Goal: Communication & Community: Answer question/provide support

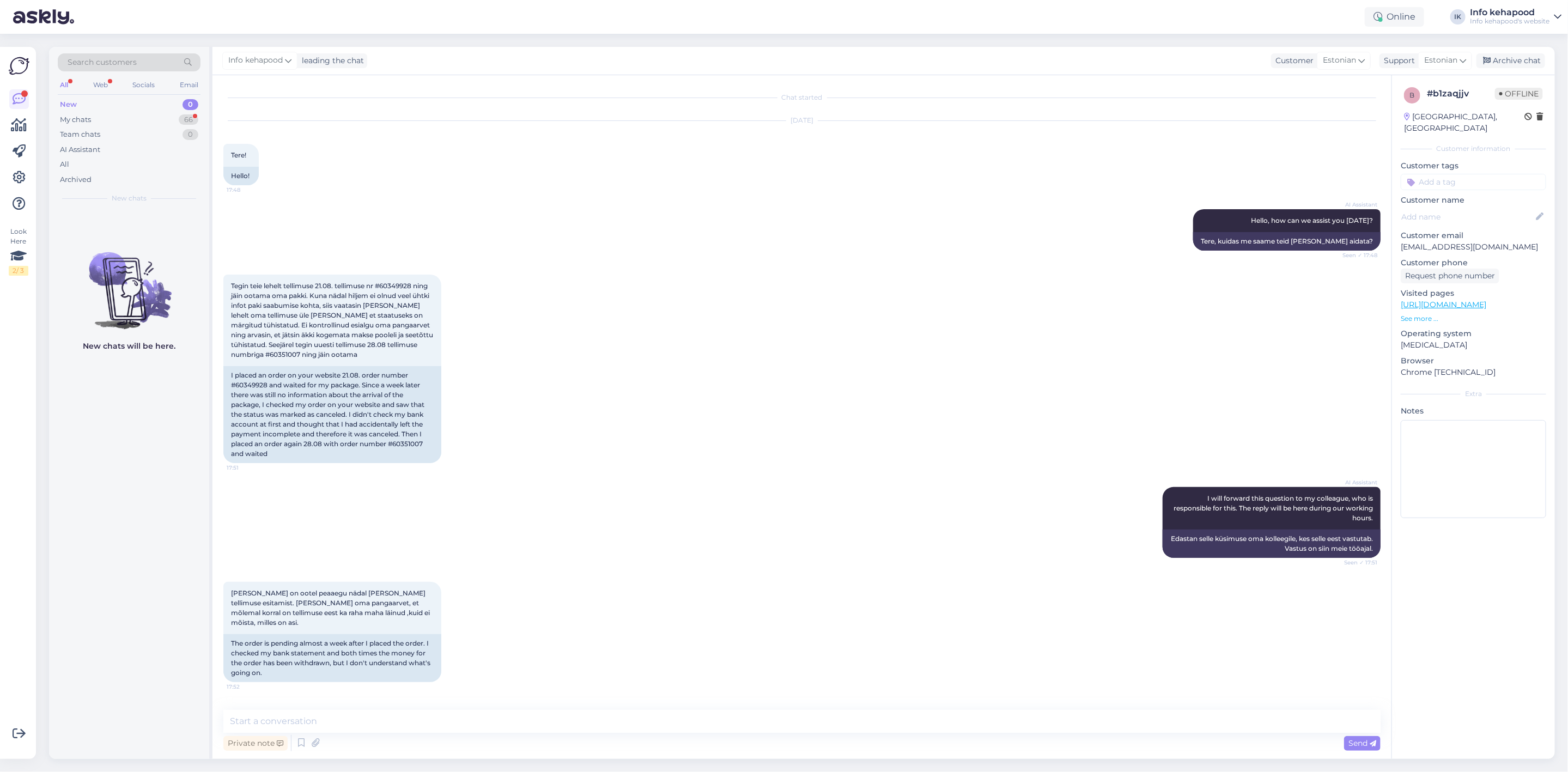
scroll to position [83, 0]
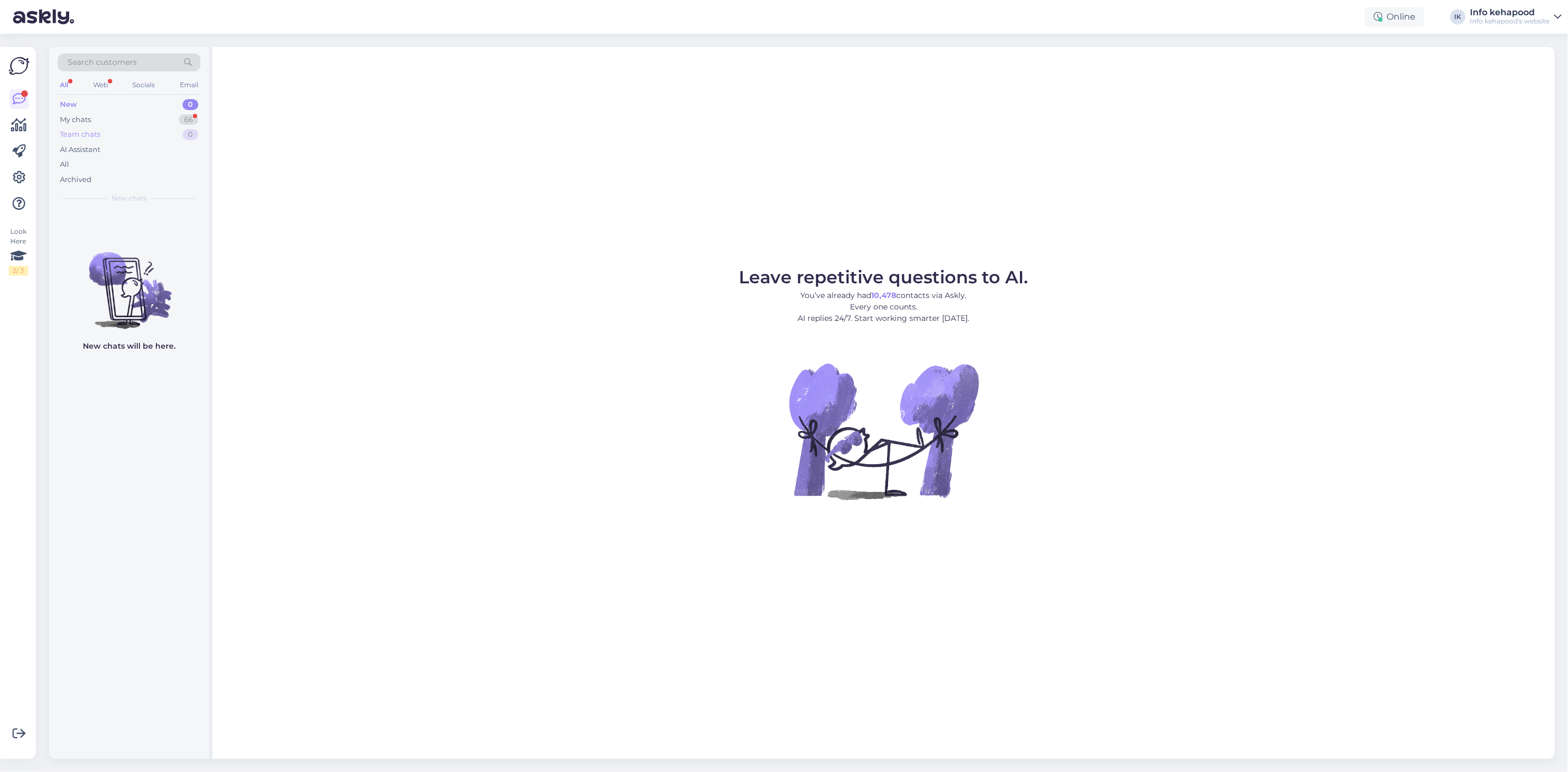
click at [140, 129] on div "Team chats 0" at bounding box center [130, 135] width 143 height 15
click at [131, 112] on div "My chats 66" at bounding box center [130, 120] width 143 height 15
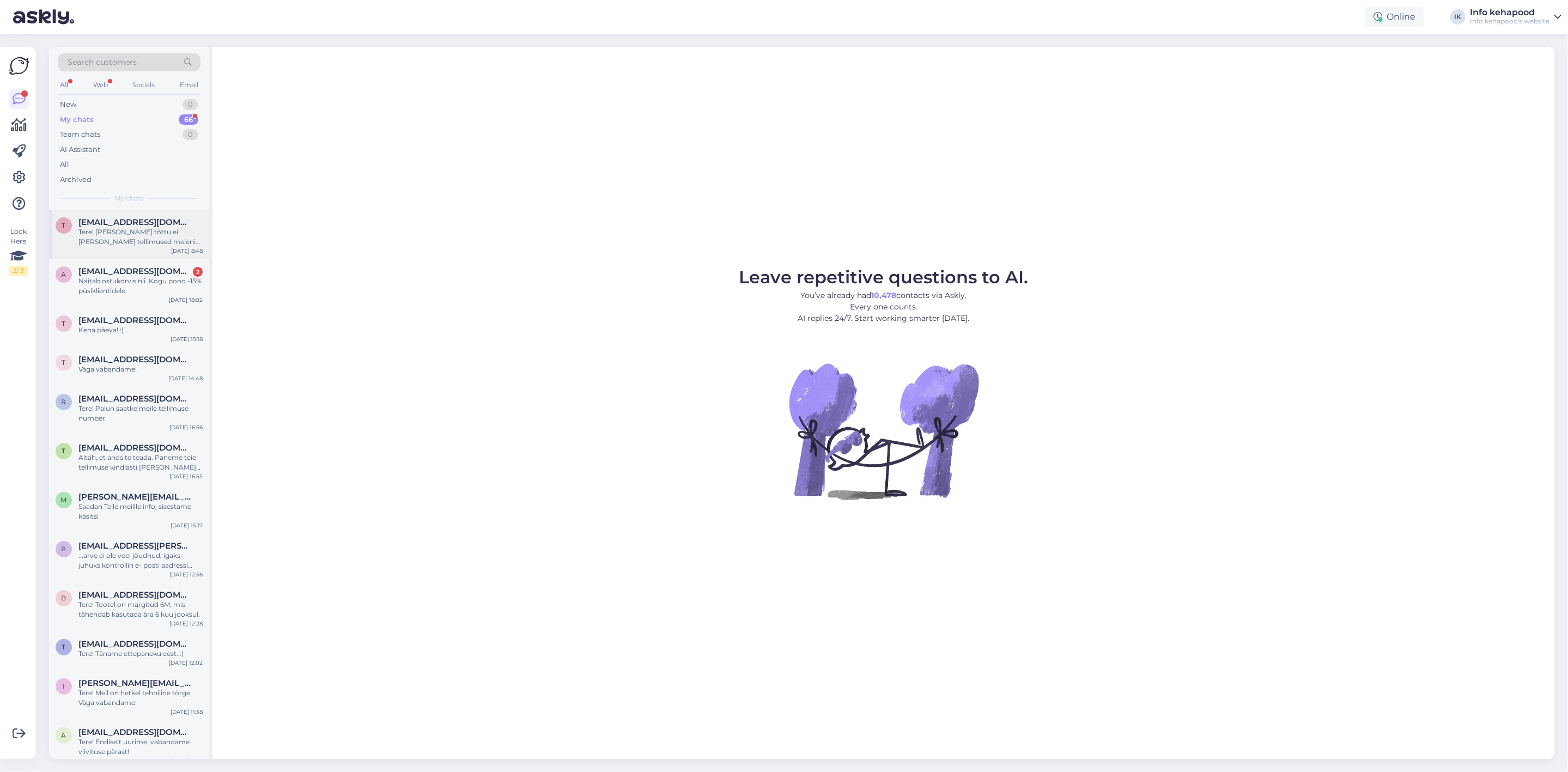
click at [155, 255] on div "t [EMAIL_ADDRESS][DOMAIN_NAME] Tere! [PERSON_NAME] tõttu ei [PERSON_NAME] telli…" at bounding box center [129, 234] width 160 height 49
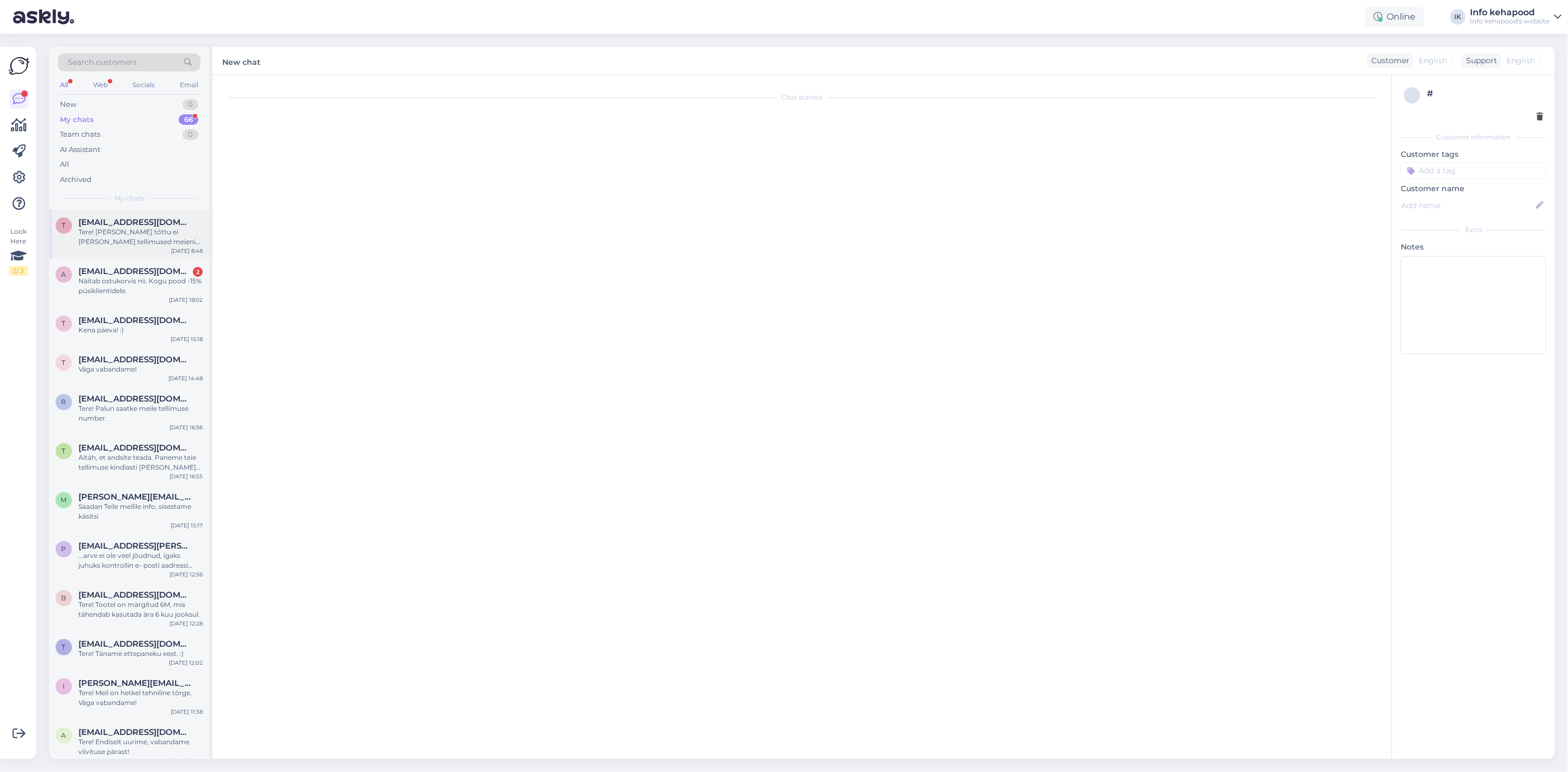
scroll to position [83, 0]
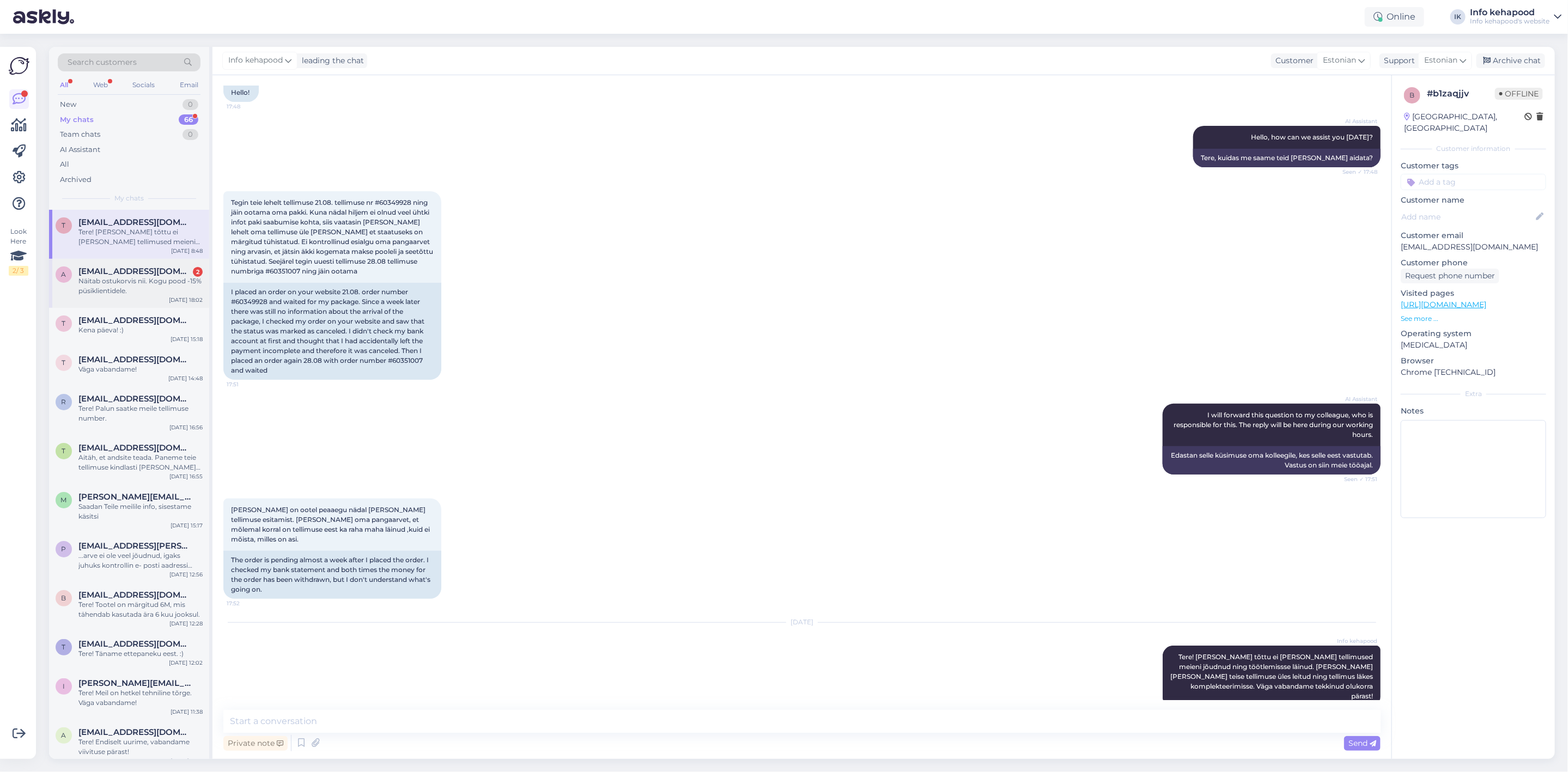
click at [160, 298] on div "a [EMAIL_ADDRESS][DOMAIN_NAME] 2 Näitab ostukorvis nii. Kogu pood -15% püsiklie…" at bounding box center [129, 284] width 160 height 49
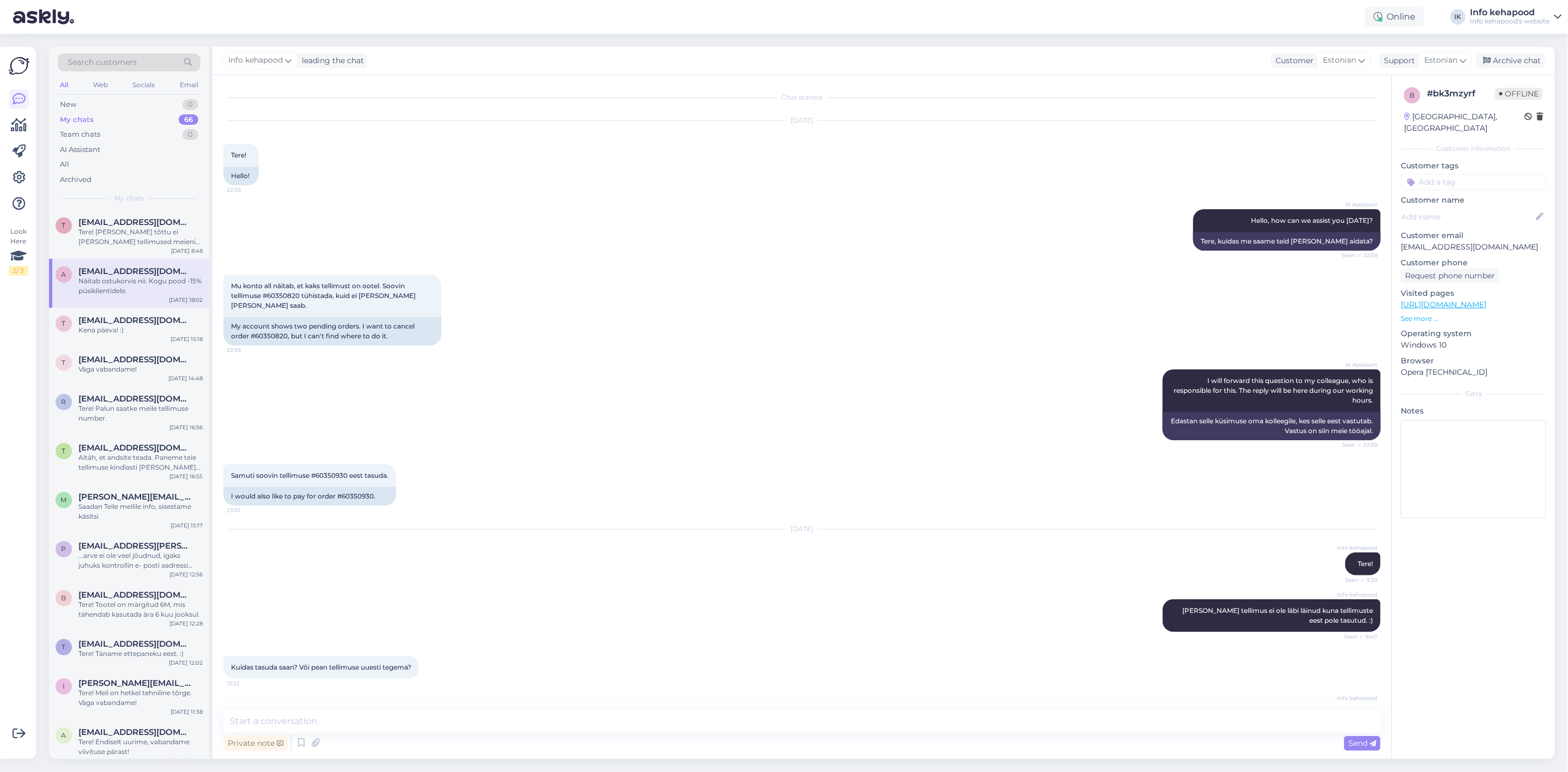
scroll to position [1507, 0]
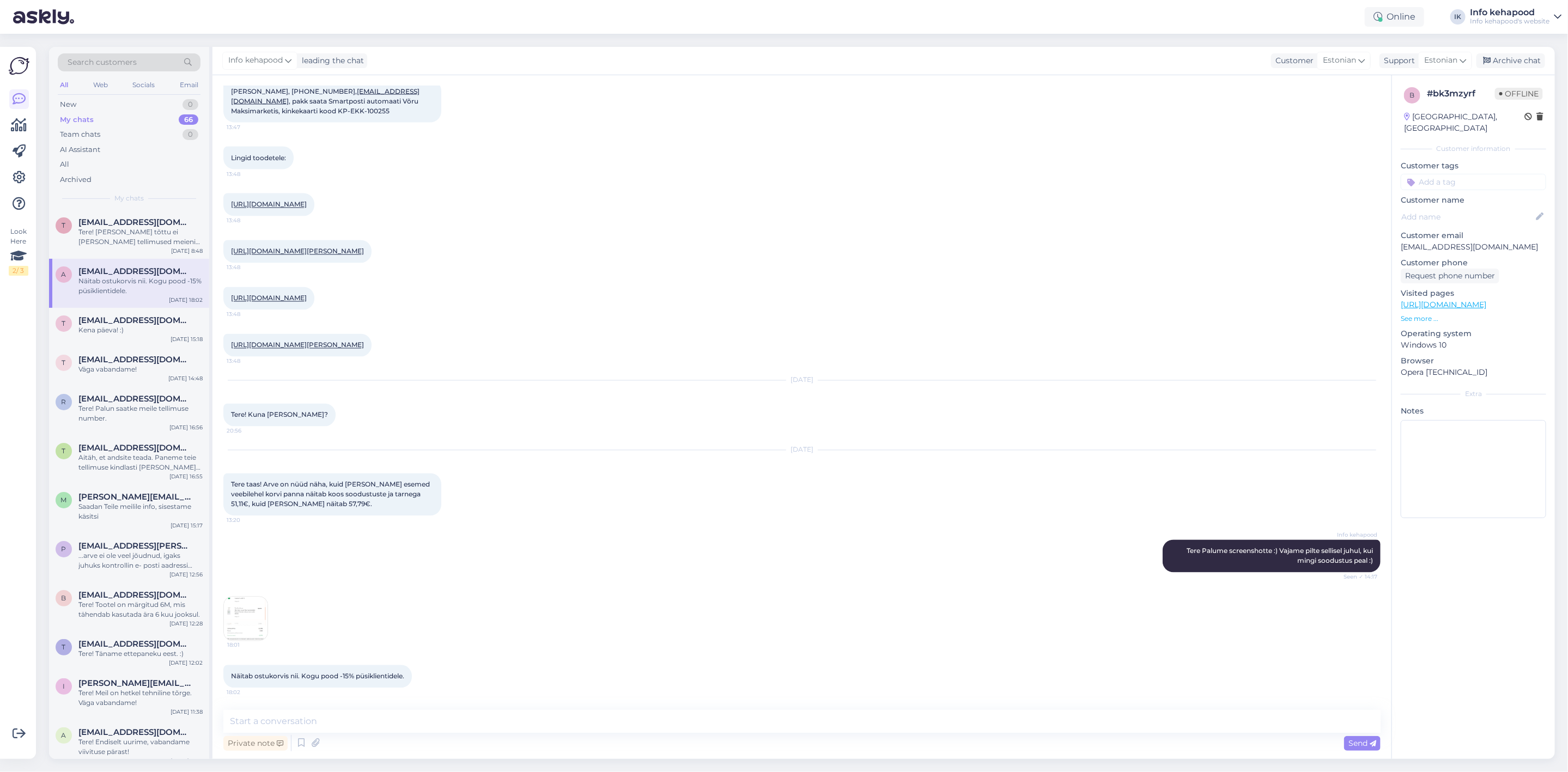
click at [231, 617] on img at bounding box center [246, 619] width 44 height 44
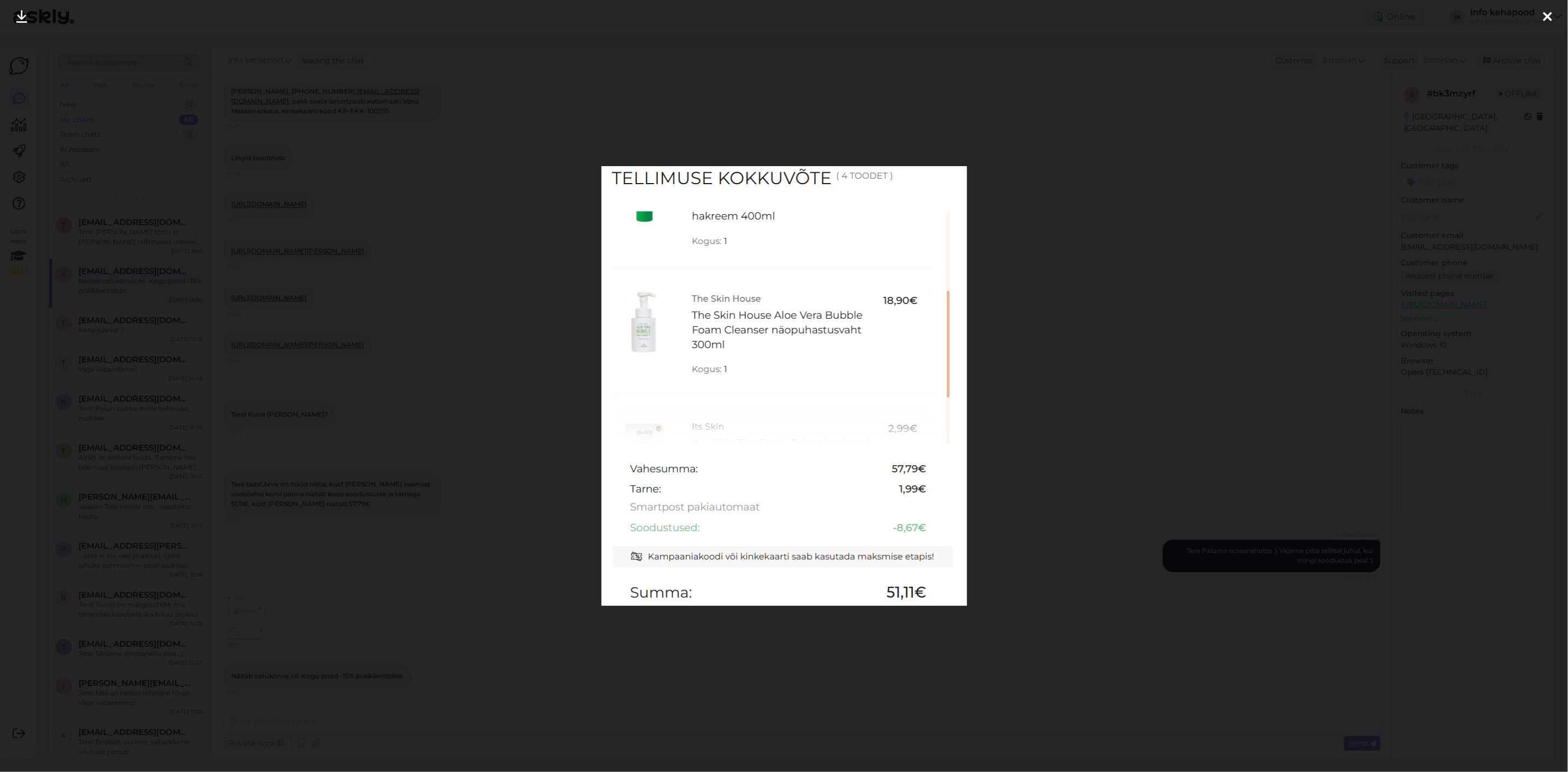
click at [1058, 90] on div at bounding box center [784, 386] width 1568 height 772
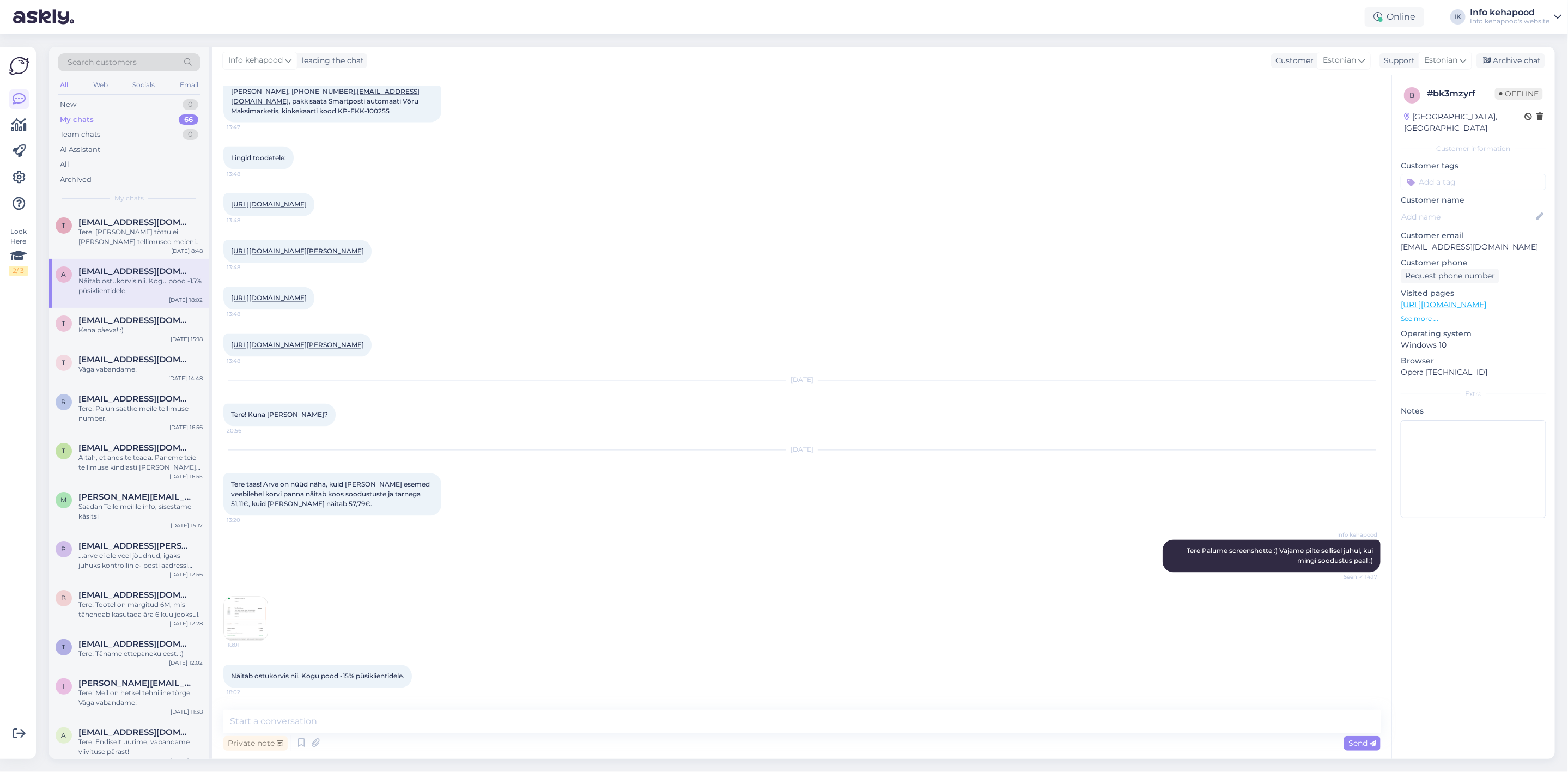
click at [245, 623] on img at bounding box center [246, 619] width 44 height 44
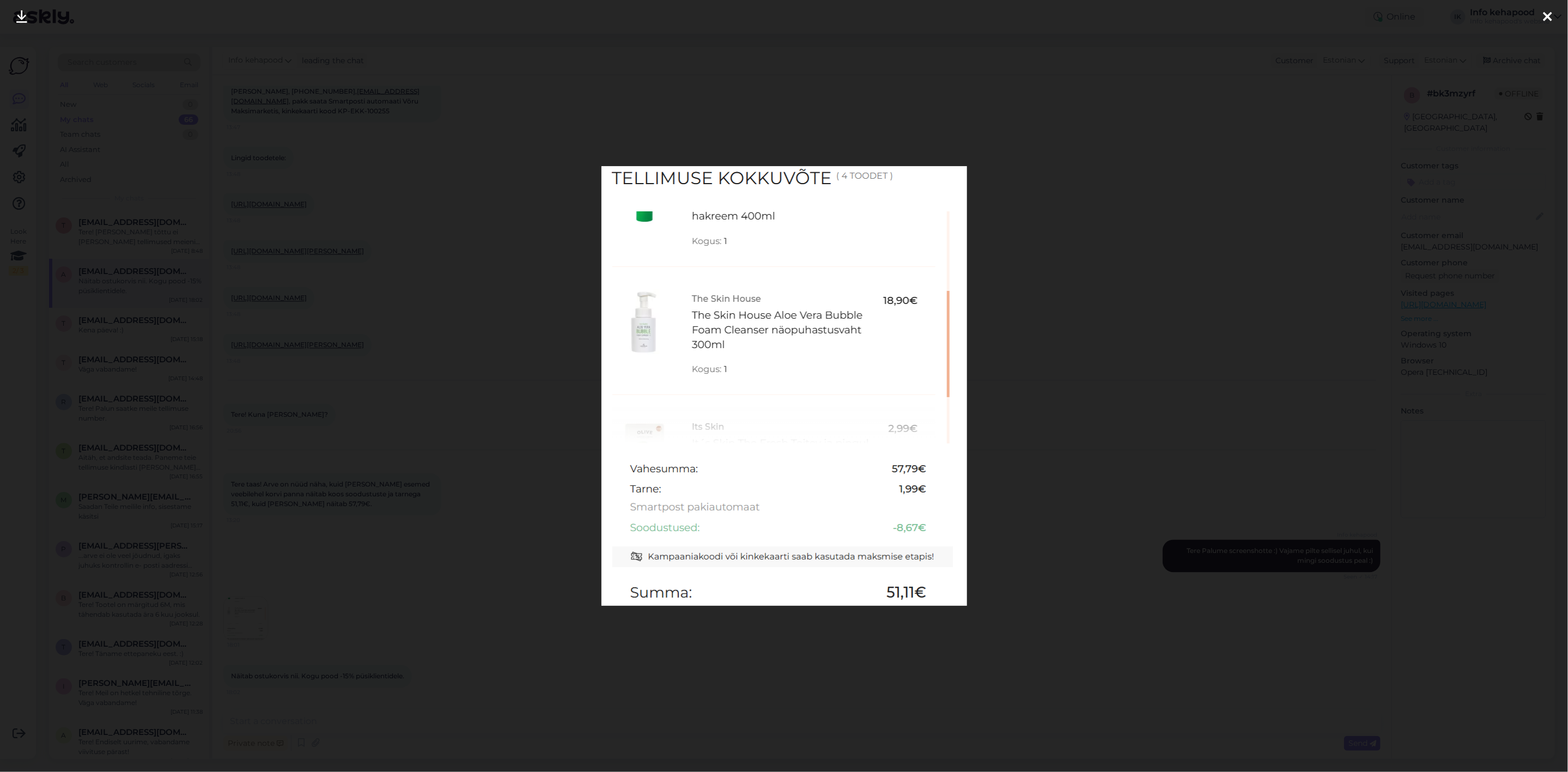
click at [429, 553] on div at bounding box center [784, 386] width 1568 height 772
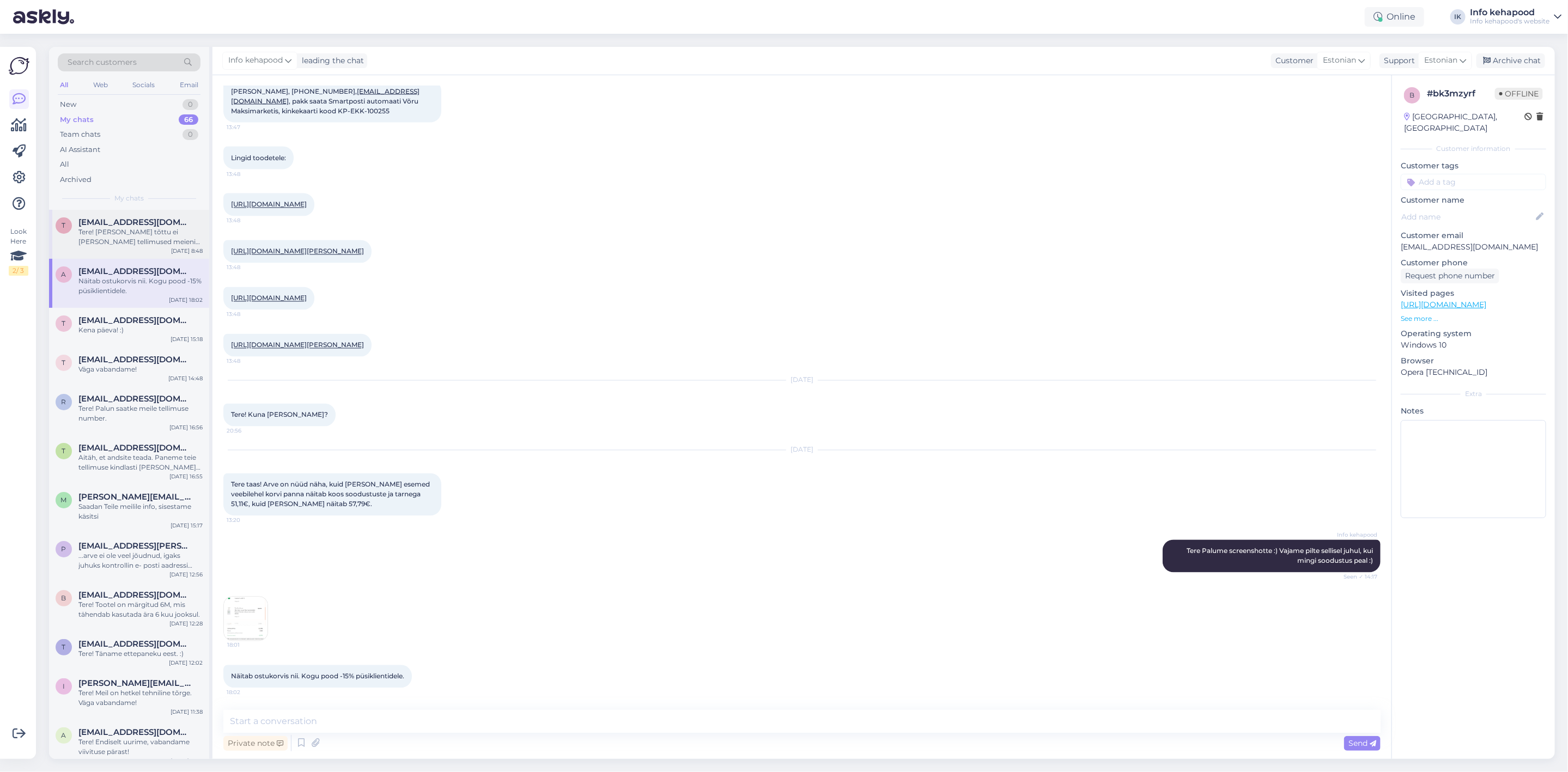
click at [151, 220] on span "[EMAIL_ADDRESS][DOMAIN_NAME]" at bounding box center [135, 222] width 113 height 10
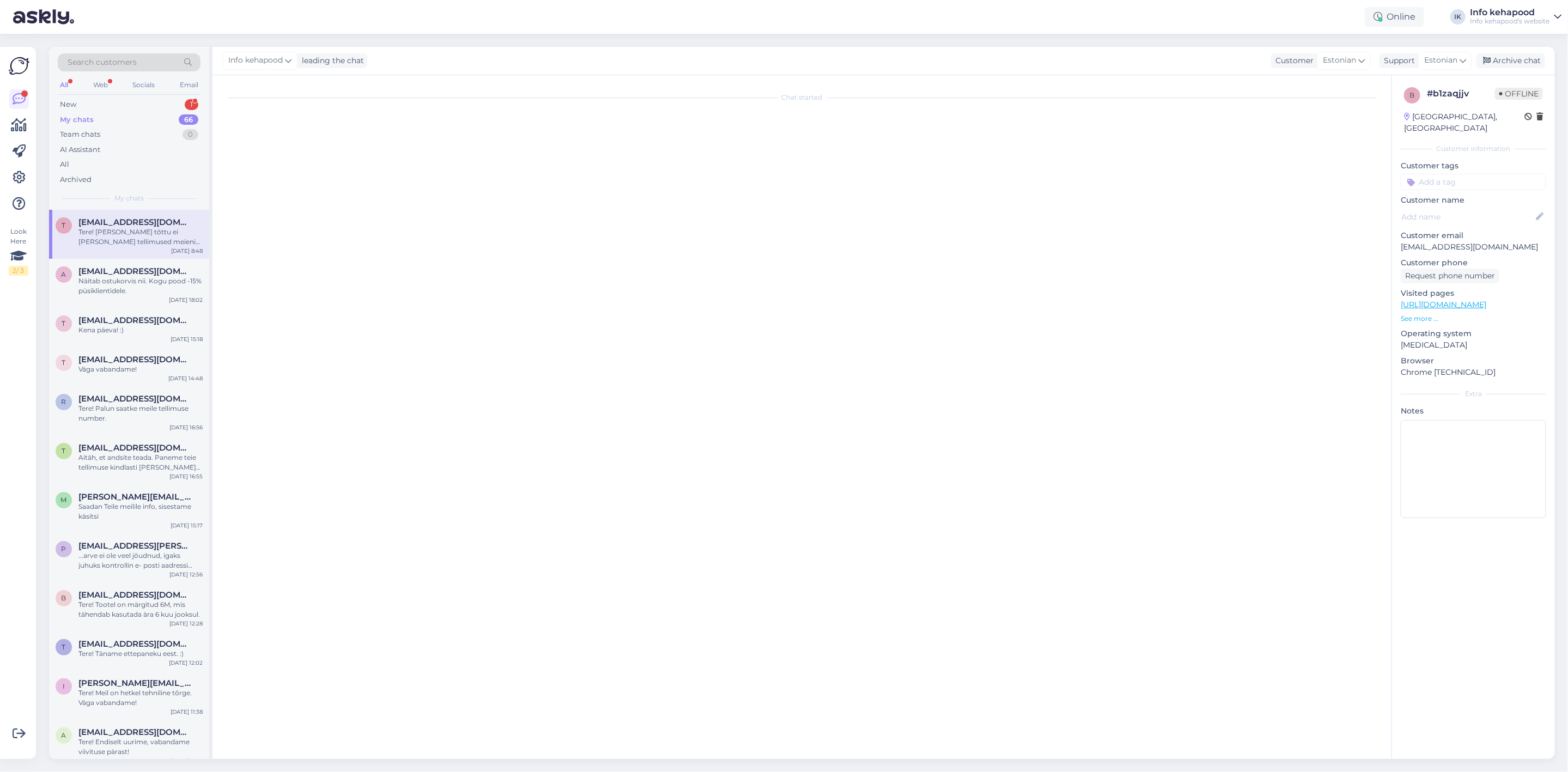
scroll to position [0, 0]
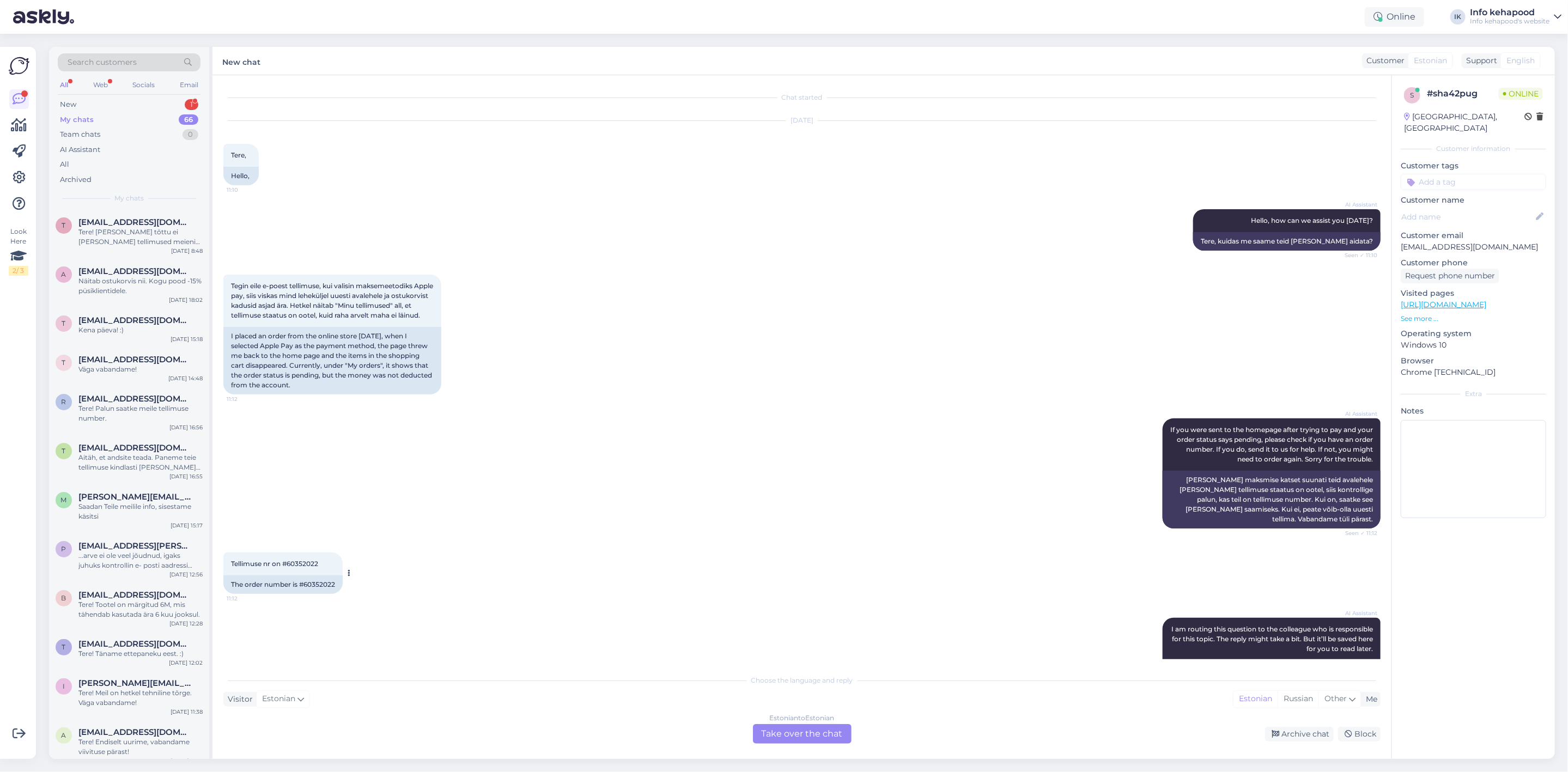
copy span "60352022"
drag, startPoint x: 290, startPoint y: 565, endPoint x: 327, endPoint y: 566, distance: 37.0
click at [318, 566] on span "Tellimuse nr on #60352022" at bounding box center [274, 563] width 87 height 8
click at [824, 734] on div "Estonian to Estonian Take over the chat" at bounding box center [802, 734] width 99 height 19
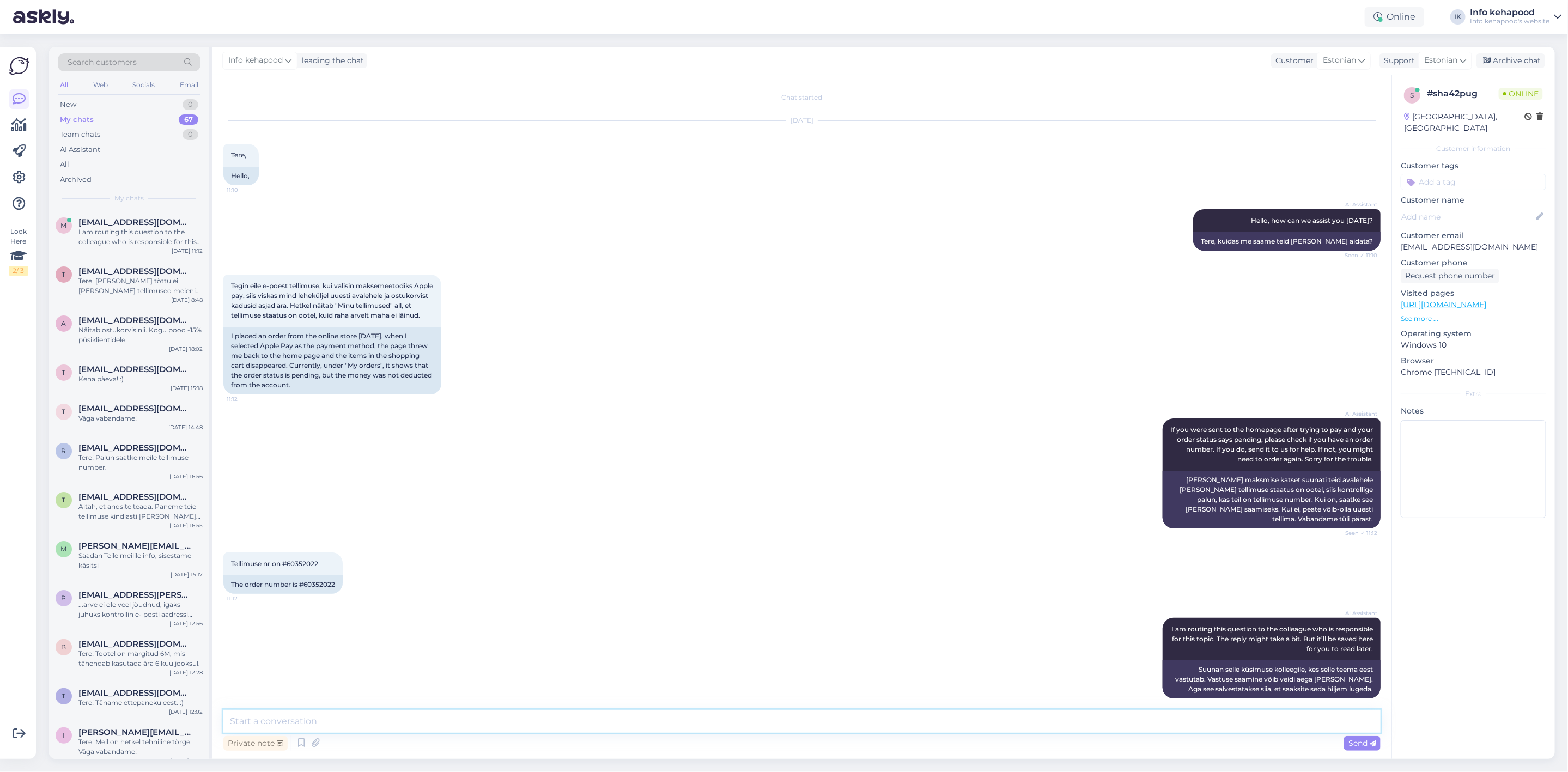
click at [806, 722] on textarea at bounding box center [802, 722] width 1157 height 23
type textarea "Tere! Teie tellimus pole meieni jõudnud kuna makse ei läinud läbi. :)"
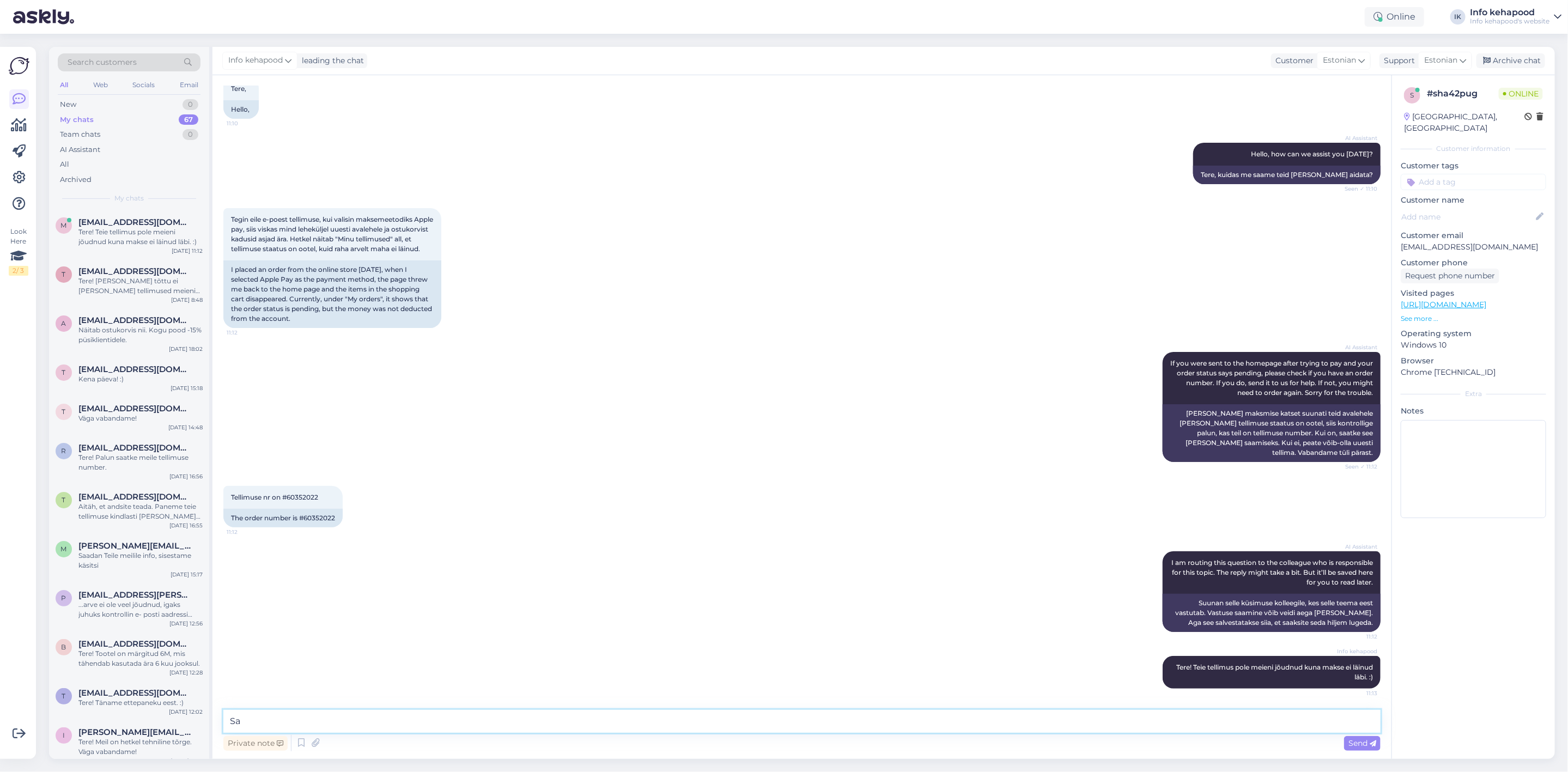
type textarea "S"
type textarea "A"
type textarea "Saan uurida [PERSON_NAME] ehk taastada või soovite teha uue tellimuse?"
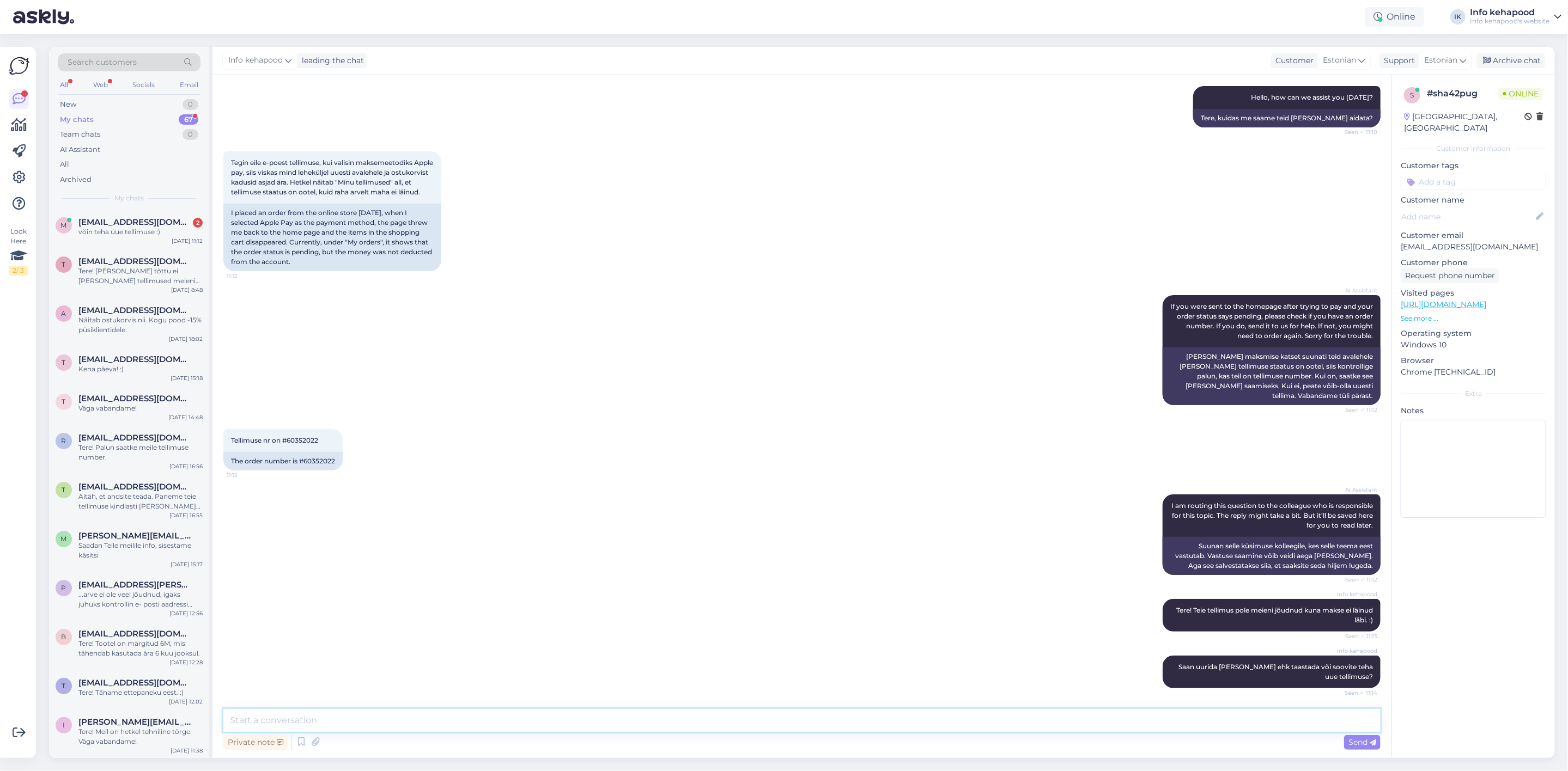
scroll to position [236, 0]
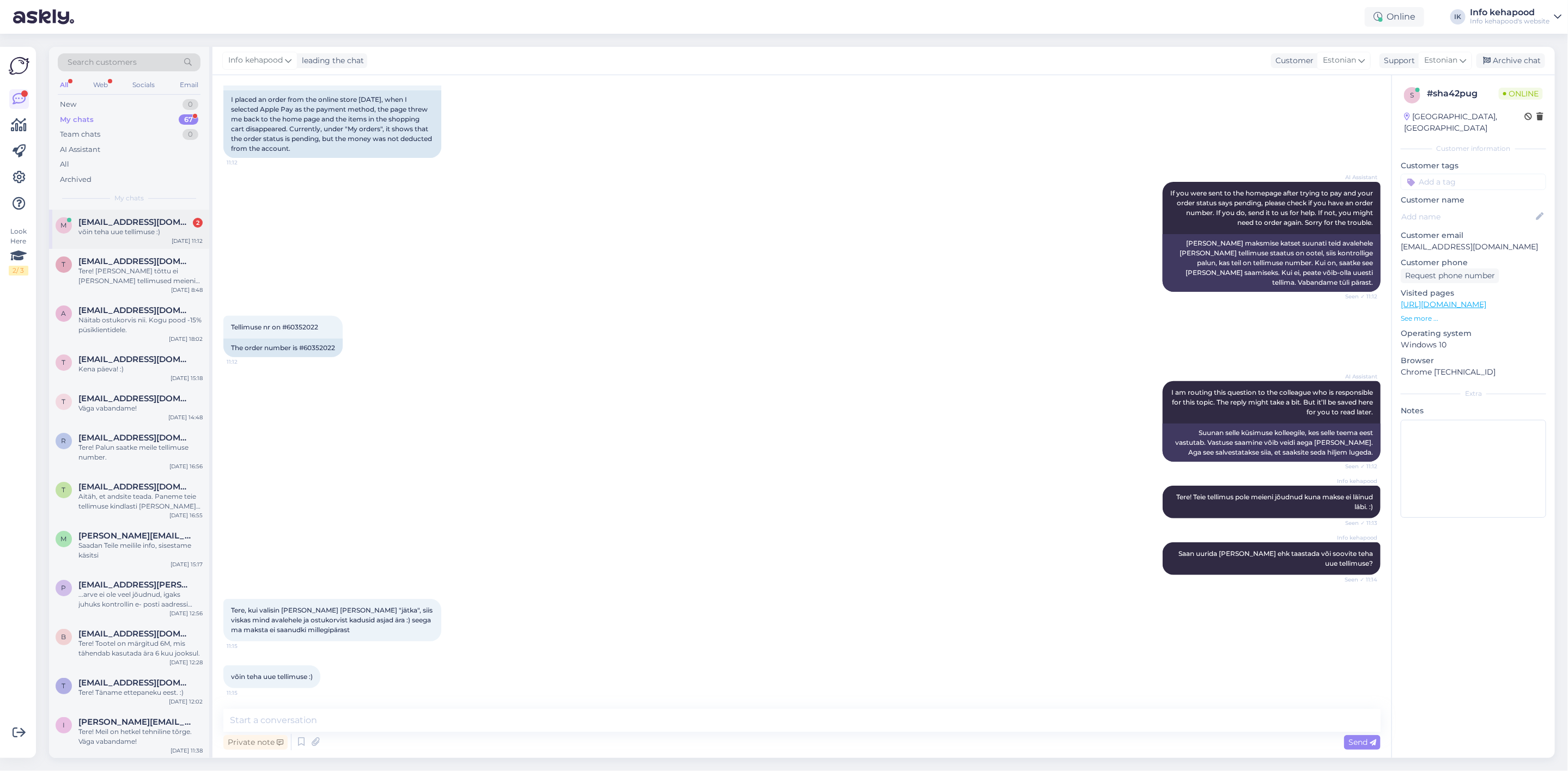
click at [131, 238] on div "m [EMAIL_ADDRESS][DOMAIN_NAME] 2 võin teha uue tellimuse :) [DATE] 11:12" at bounding box center [129, 229] width 160 height 39
click at [403, 712] on textarea at bounding box center [802, 721] width 1157 height 23
type textarea "Väga huvitav, uurime seda :) Kui saate tellimuse tehtud võite saata meile telli…"
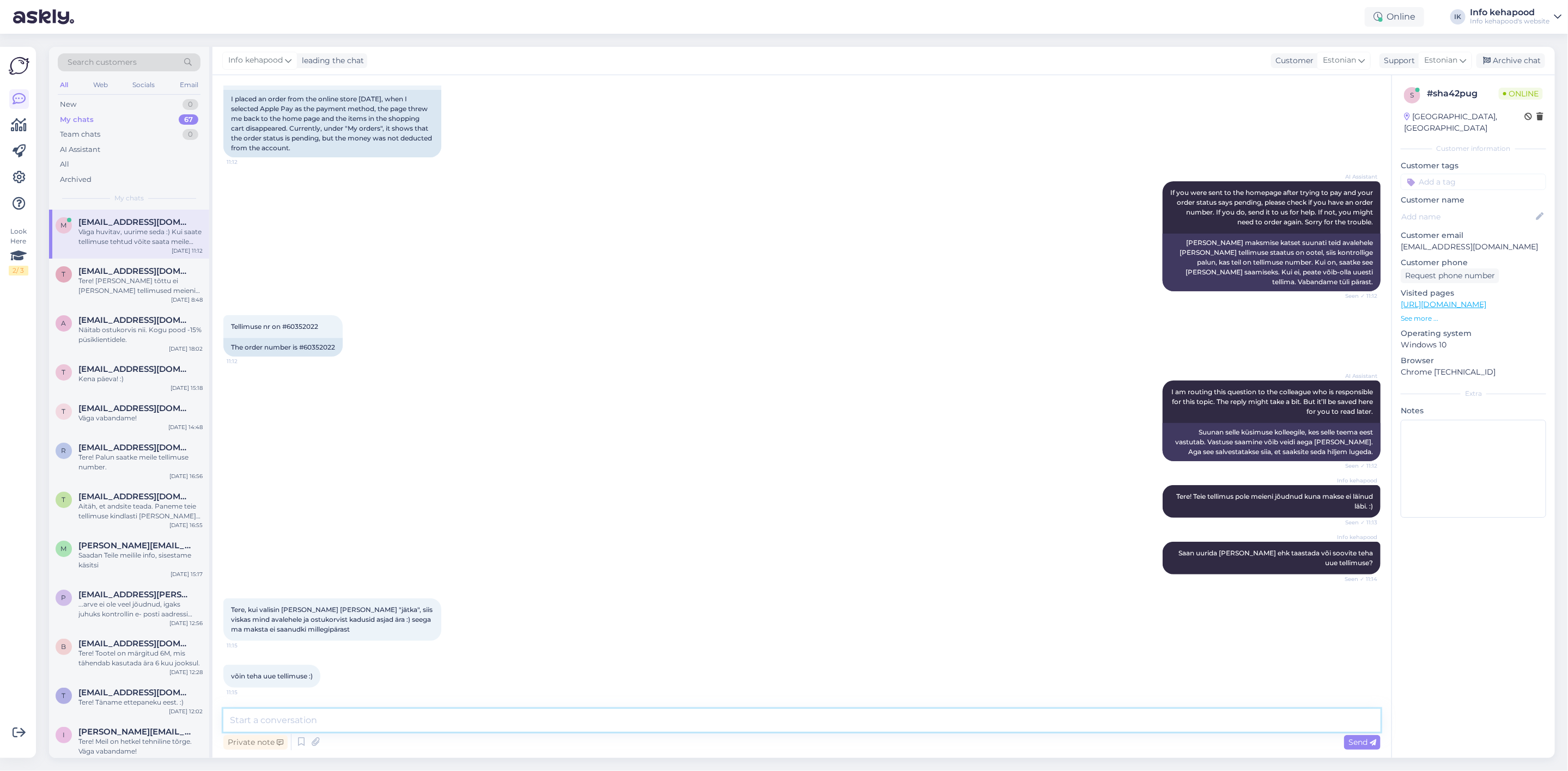
scroll to position [294, 0]
